Goal: Transaction & Acquisition: Subscribe to service/newsletter

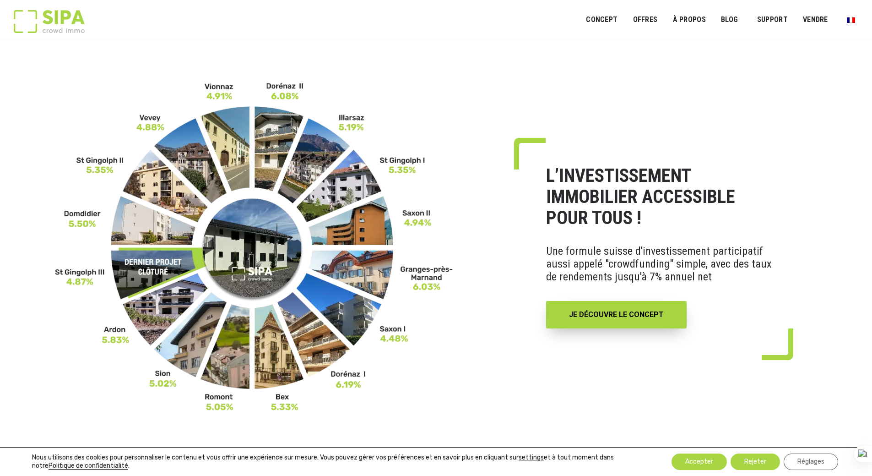
click at [523, 23] on div "SIPA Concept Ouvrir le menu ALTERNATIVES DIVERSIFICATION OFFRES Ouvrir le menu …" at bounding box center [436, 20] width 844 height 40
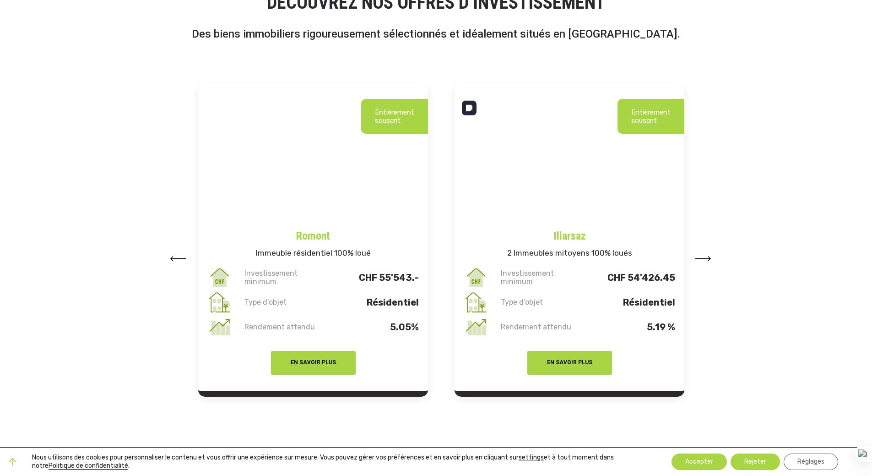
scroll to position [1098, 0]
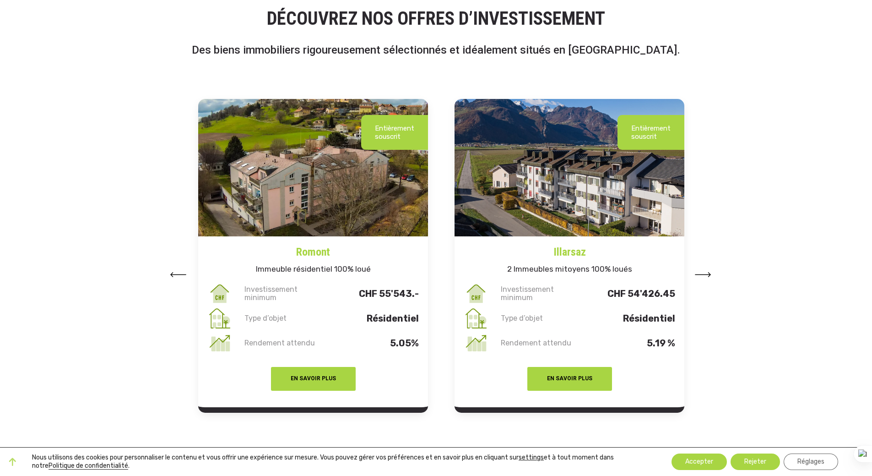
click at [174, 271] on button at bounding box center [178, 274] width 16 height 14
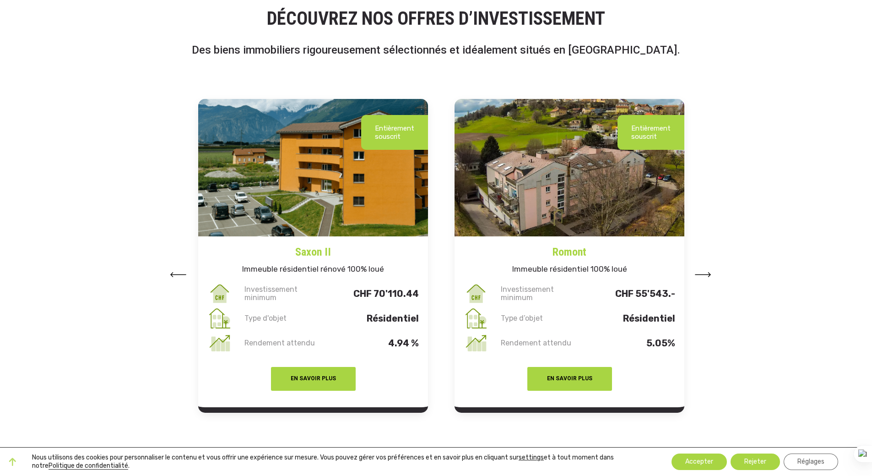
click at [174, 271] on button at bounding box center [178, 274] width 16 height 14
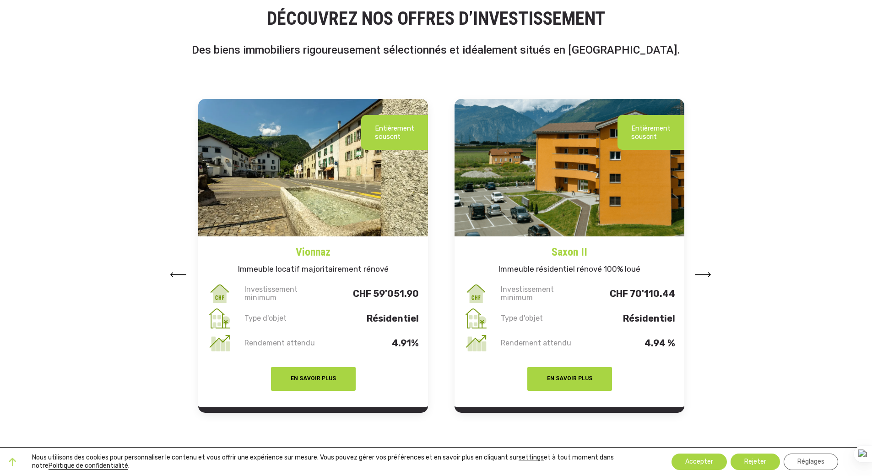
click at [174, 271] on button at bounding box center [178, 274] width 16 height 14
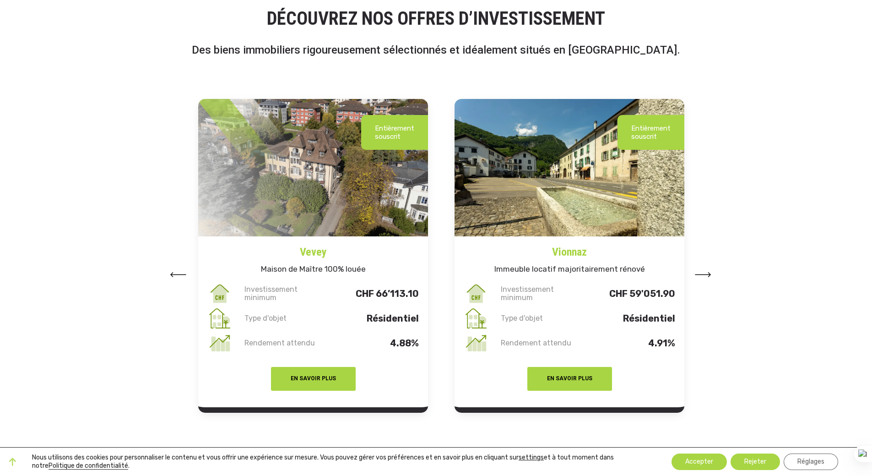
click at [174, 271] on button at bounding box center [178, 274] width 16 height 14
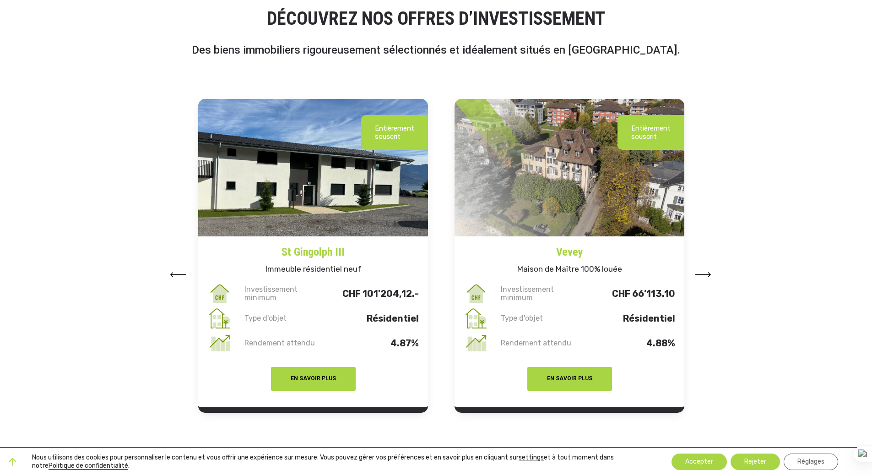
click at [174, 271] on button at bounding box center [178, 274] width 16 height 14
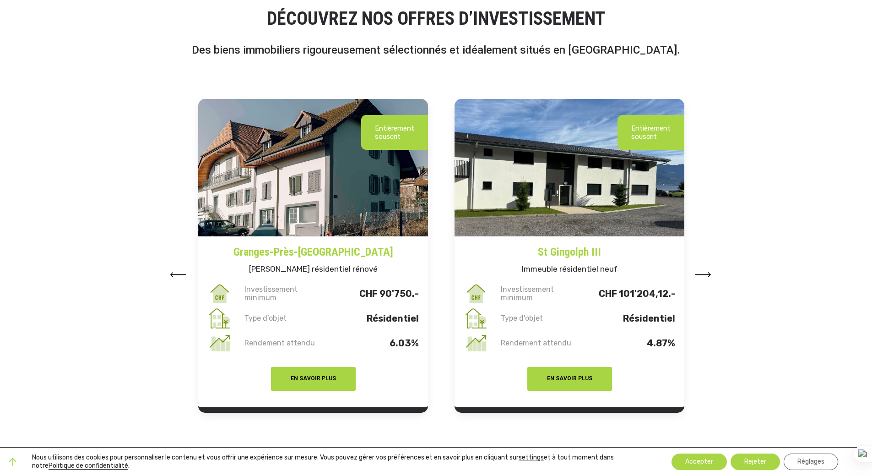
click at [174, 271] on button at bounding box center [178, 274] width 16 height 14
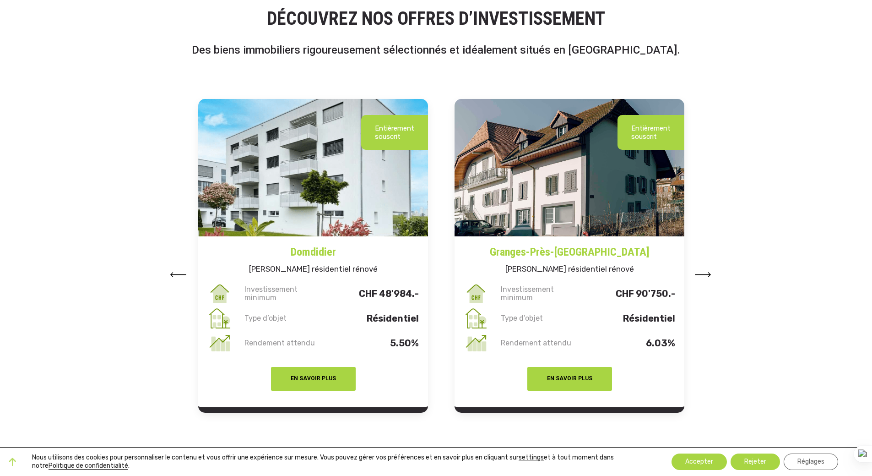
click at [174, 271] on button at bounding box center [178, 274] width 16 height 14
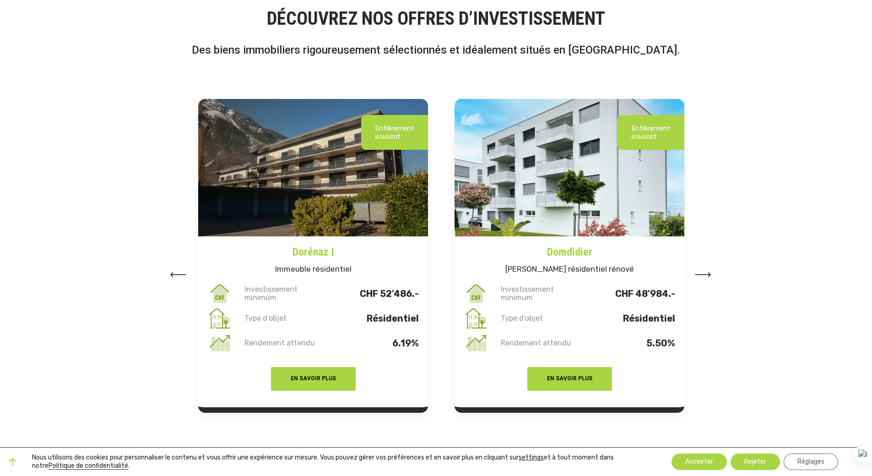
click at [174, 271] on button at bounding box center [178, 274] width 16 height 14
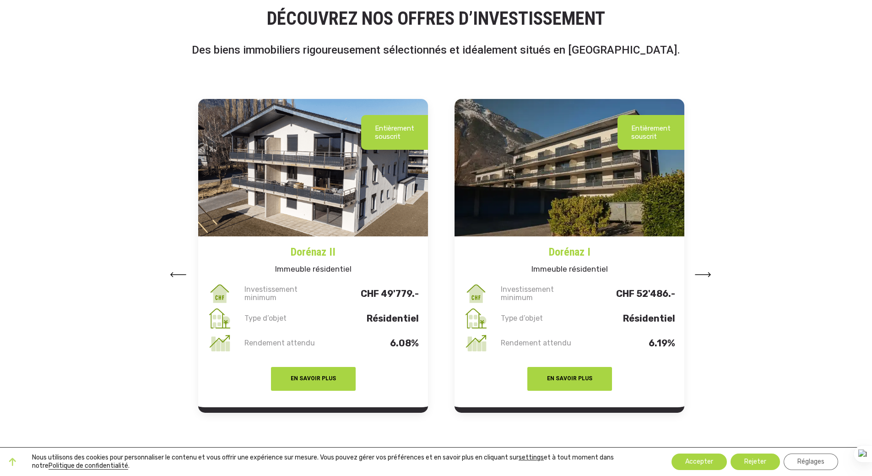
click at [174, 271] on button at bounding box center [178, 274] width 16 height 14
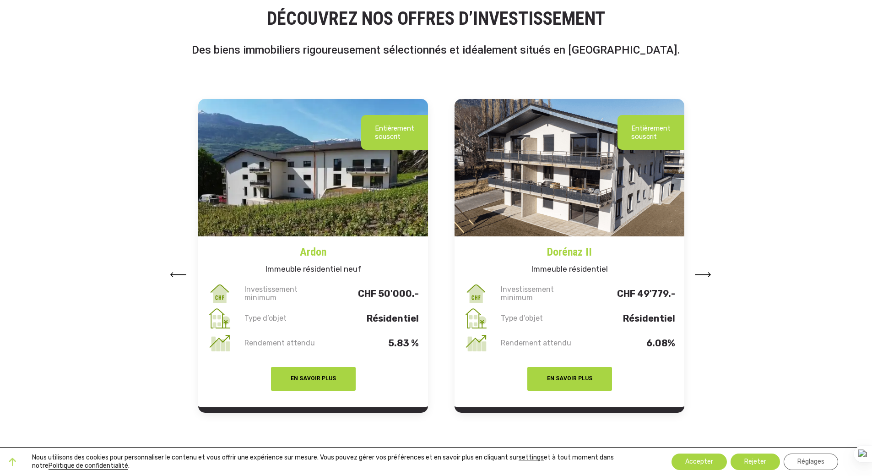
click at [174, 271] on button at bounding box center [178, 274] width 16 height 14
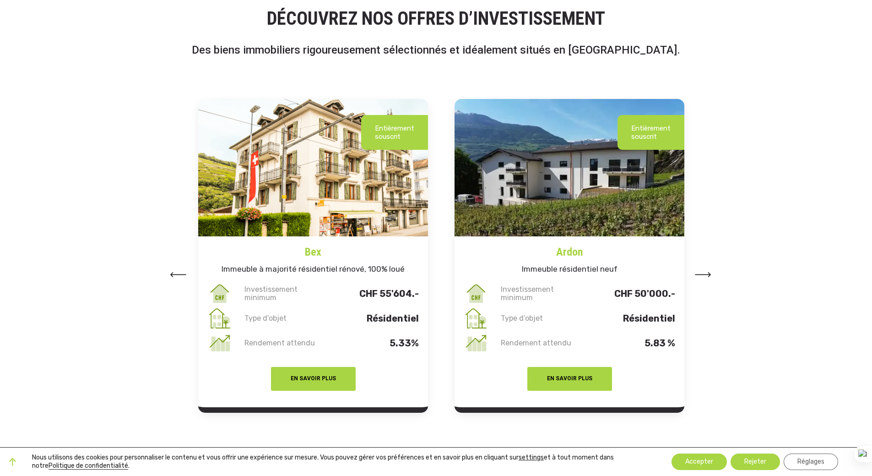
click at [174, 271] on button at bounding box center [178, 274] width 16 height 14
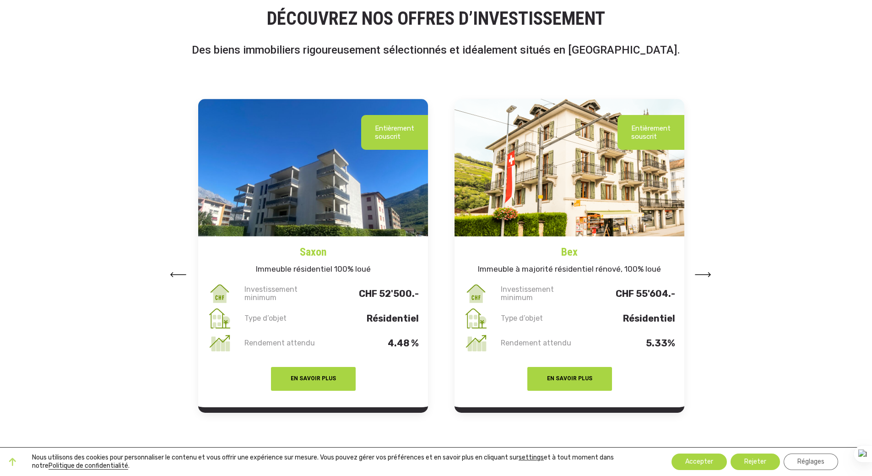
click at [174, 271] on button at bounding box center [178, 274] width 16 height 14
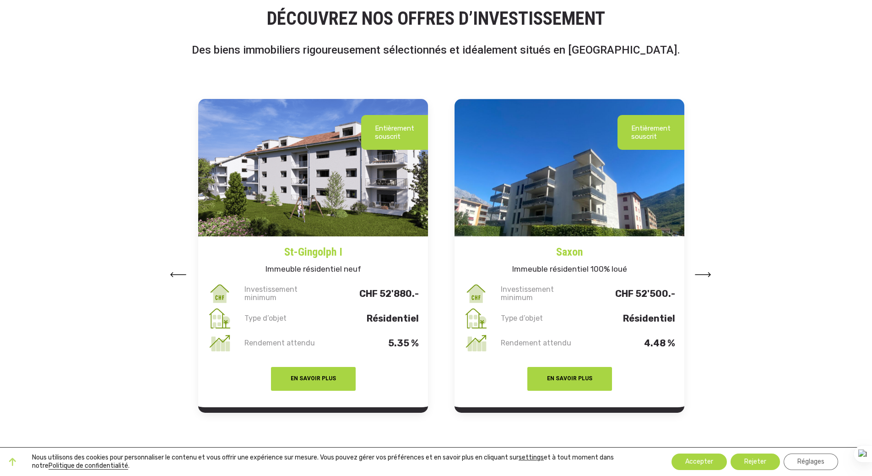
click at [174, 271] on button at bounding box center [178, 274] width 16 height 14
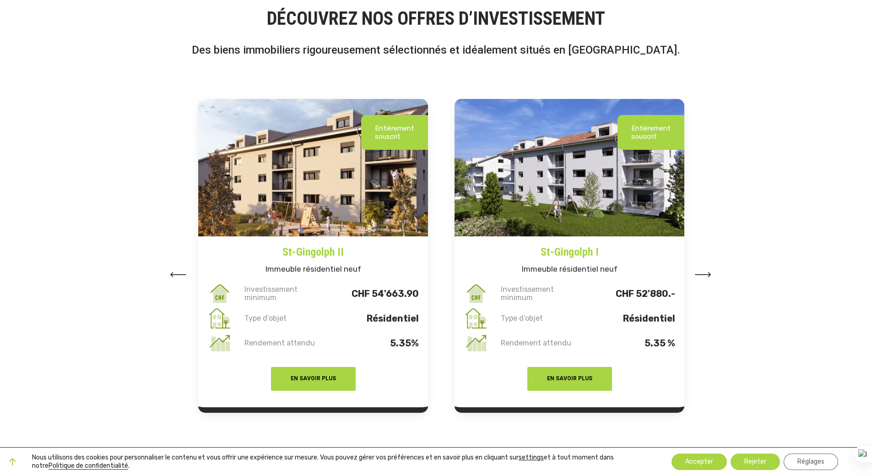
click at [174, 271] on button at bounding box center [178, 274] width 16 height 14
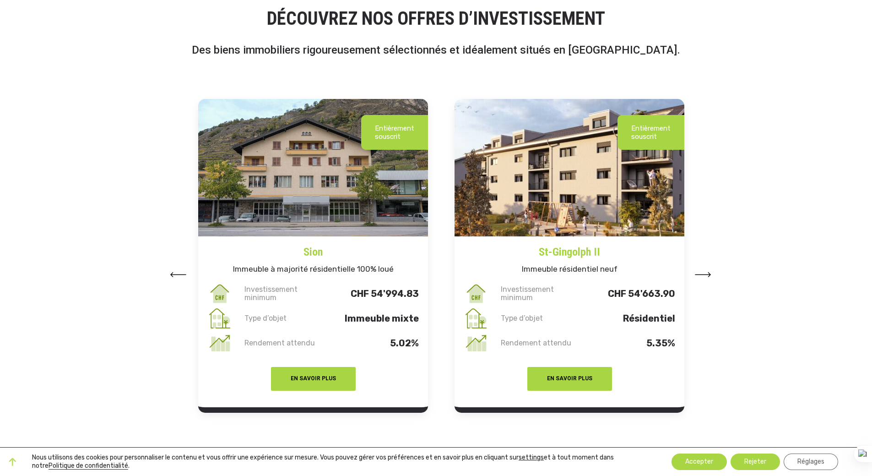
click at [174, 271] on button at bounding box center [178, 274] width 16 height 14
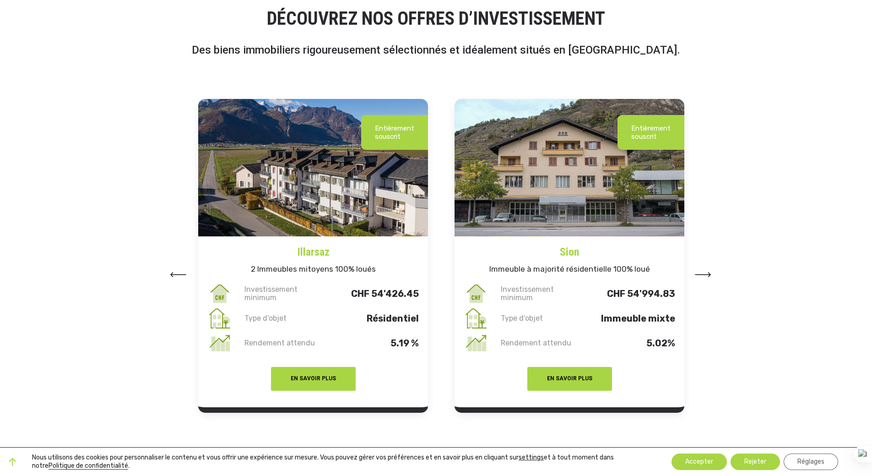
click at [174, 271] on button at bounding box center [178, 274] width 16 height 14
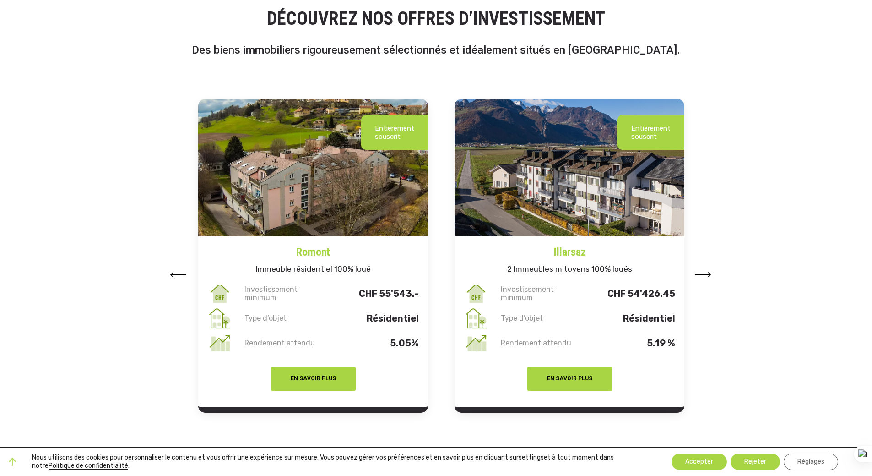
click at [174, 271] on button at bounding box center [178, 274] width 16 height 14
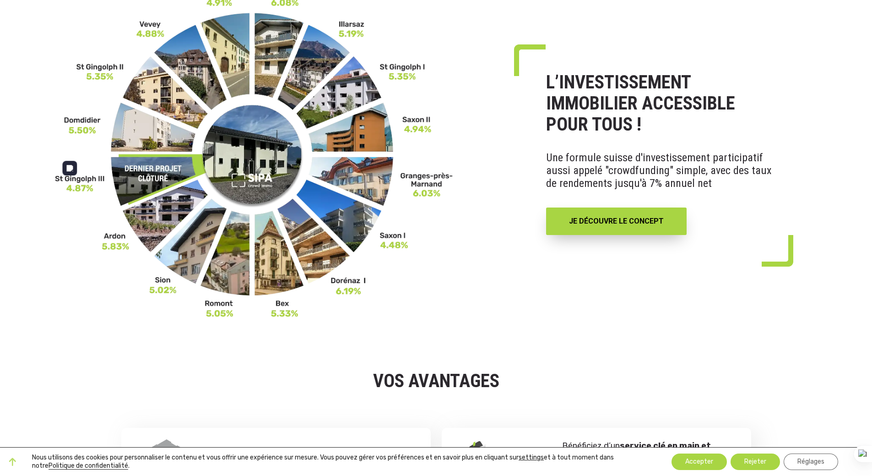
scroll to position [0, 0]
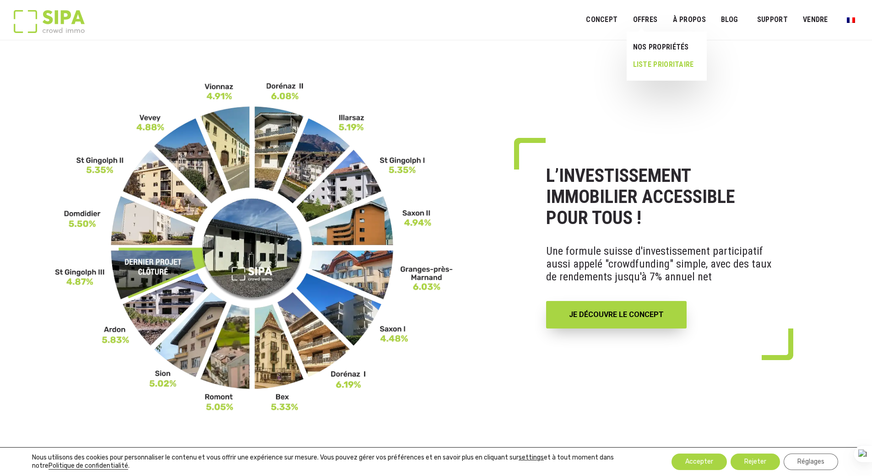
click at [667, 63] on link "LISTE PRIORITAIRE" at bounding box center [663, 64] width 73 height 17
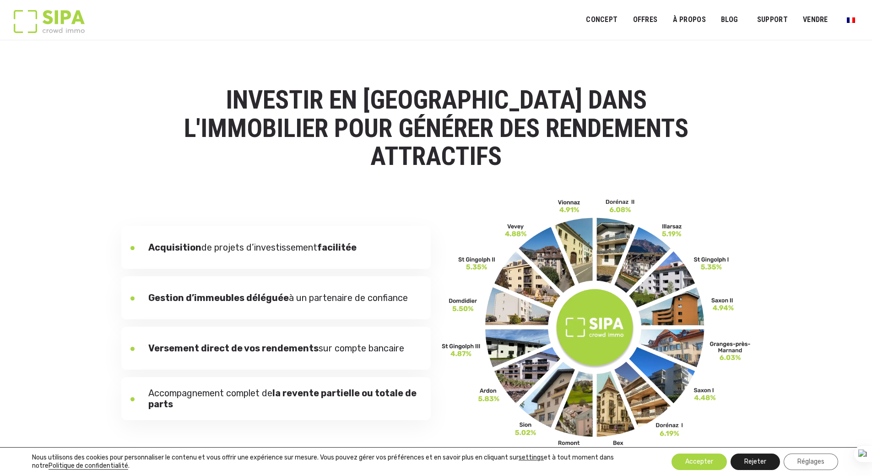
click at [757, 463] on button "Rejeter" at bounding box center [754, 461] width 49 height 16
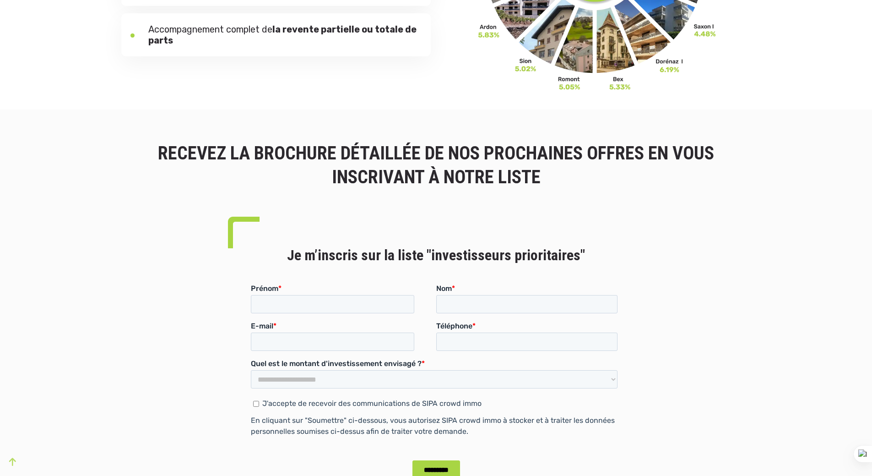
scroll to position [366, 0]
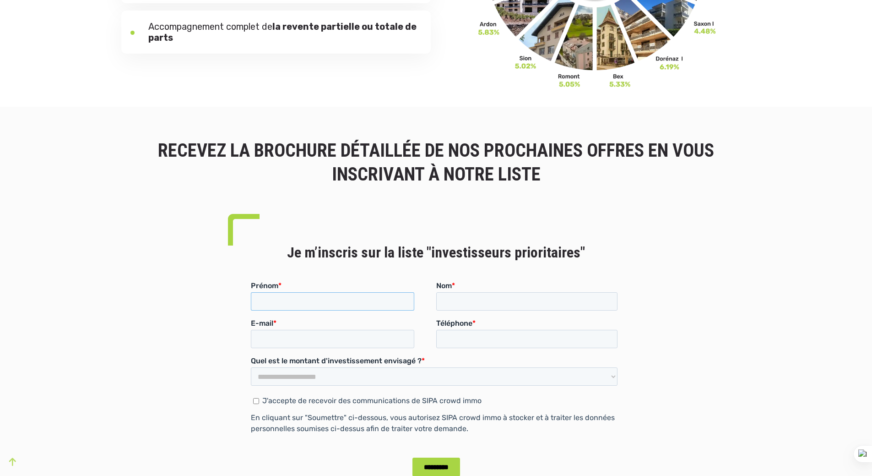
click at [308, 301] on input "Prénom *" at bounding box center [331, 301] width 163 height 18
type input "********"
type input "**********"
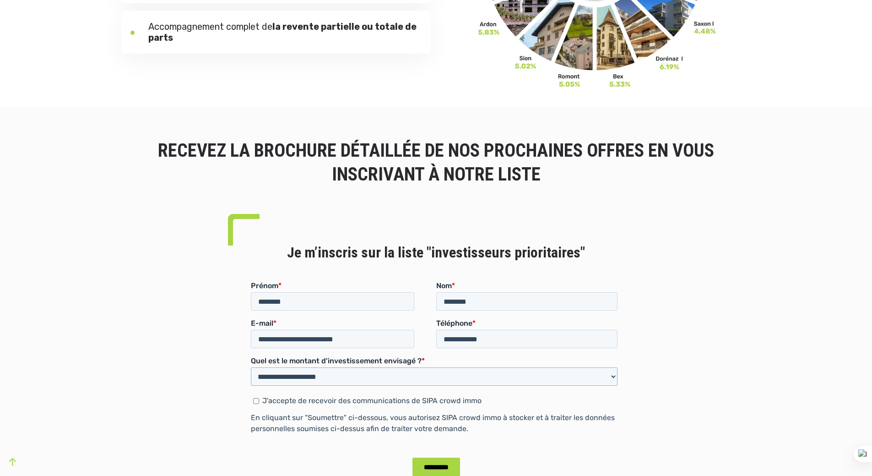
click at [420, 373] on select "**********" at bounding box center [433, 376] width 367 height 18
select select "**********"
click at [250, 367] on select "**********" at bounding box center [433, 376] width 367 height 18
click at [300, 396] on p "J'accepte de recevoir des communications de SIPA crowd immo" at bounding box center [371, 400] width 219 height 9
click at [421, 468] on input "*********" at bounding box center [436, 466] width 48 height 19
